Goal: Task Accomplishment & Management: Manage account settings

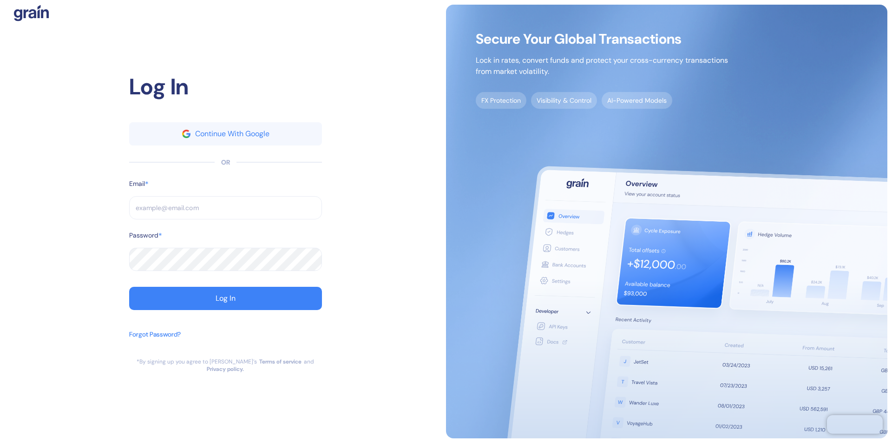
click at [225, 211] on input "text" at bounding box center [225, 207] width 193 height 23
type input "su"
type input "suppo"
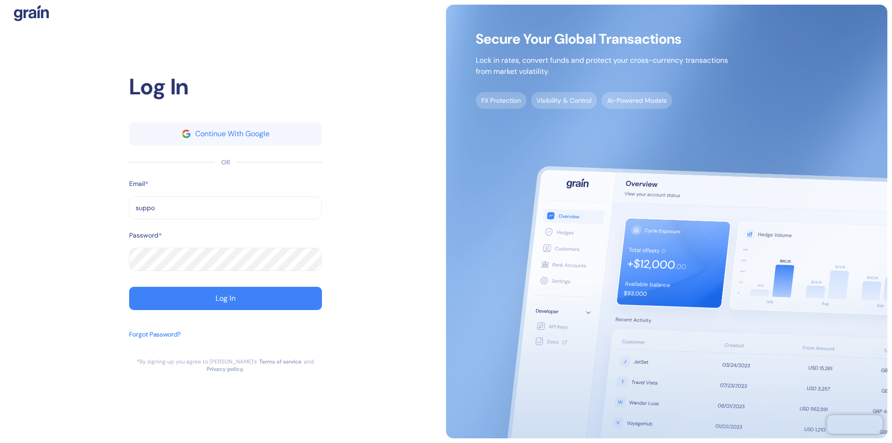
type input "suppor"
type input "support@"
type input "support@t"
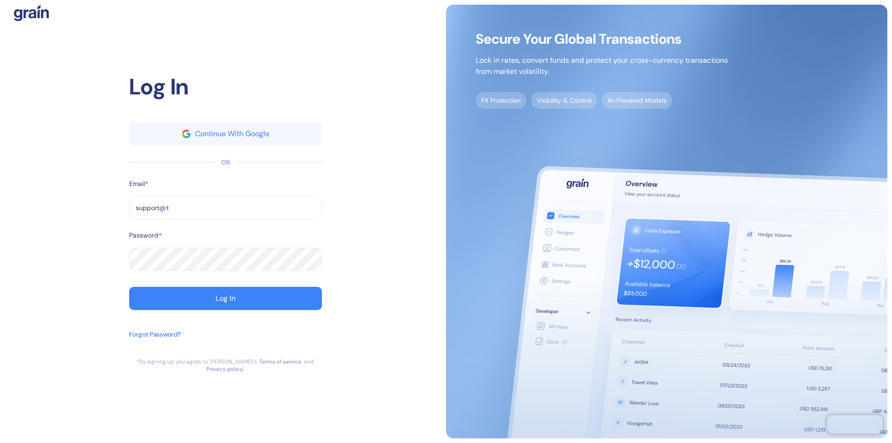
type input "support@t"
type input "[EMAIL_ADDRESS][DOMAIN_NAME]"
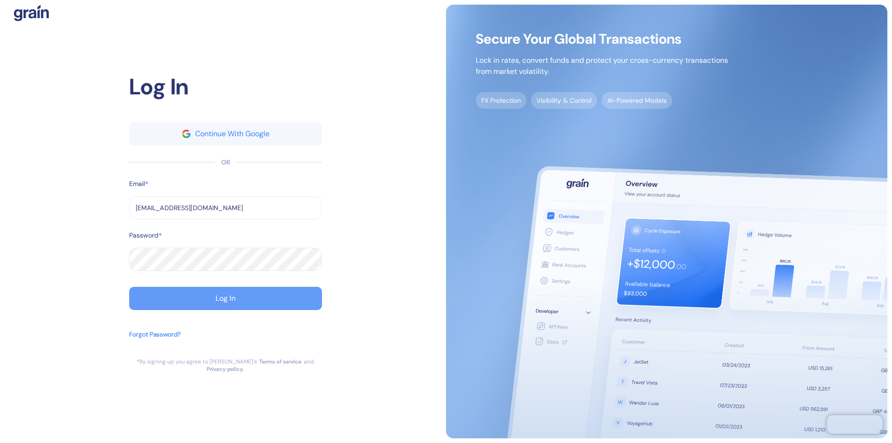
click at [225, 302] on div "Log In" at bounding box center [225, 297] width 20 height 7
